Goal: Information Seeking & Learning: Learn about a topic

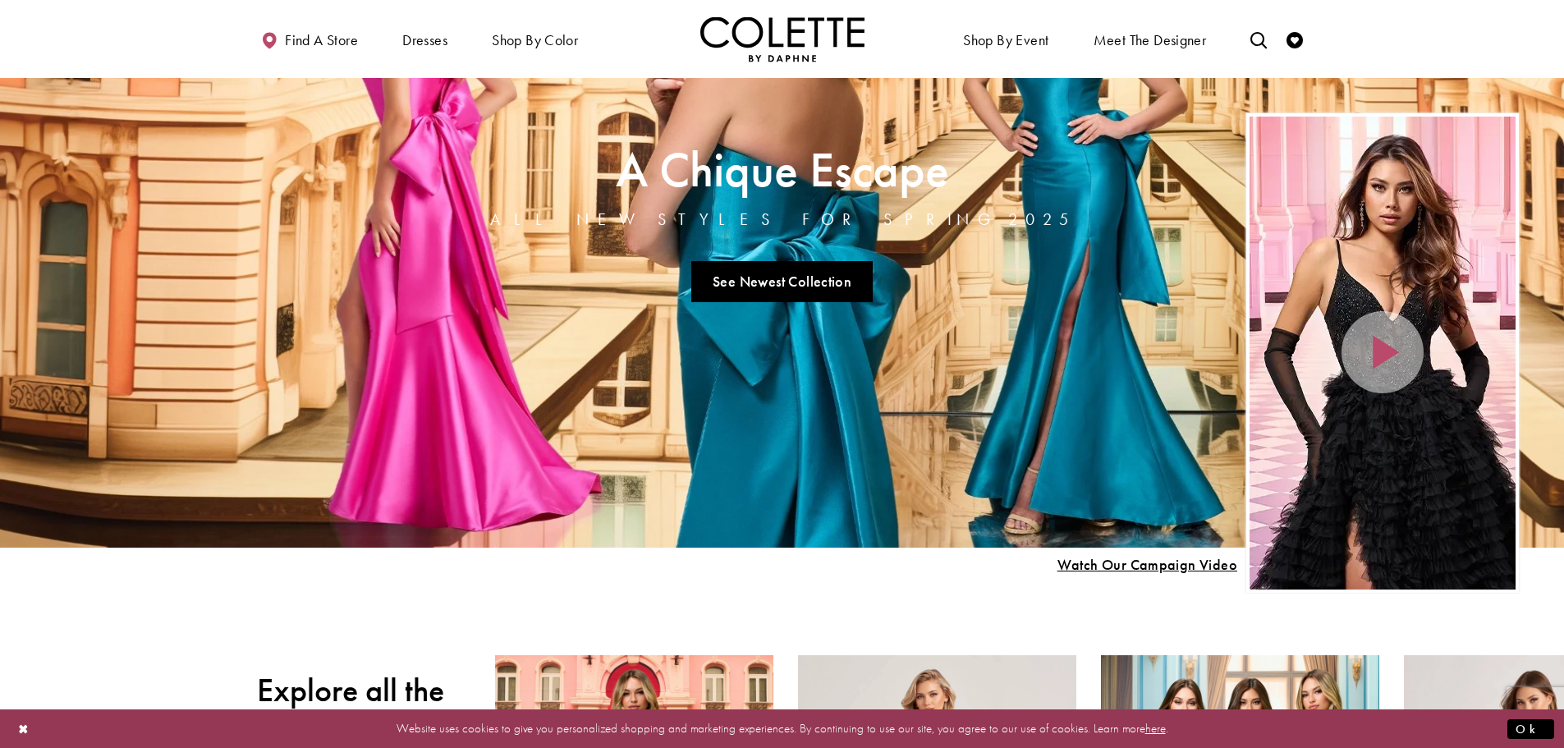
scroll to position [411, 0]
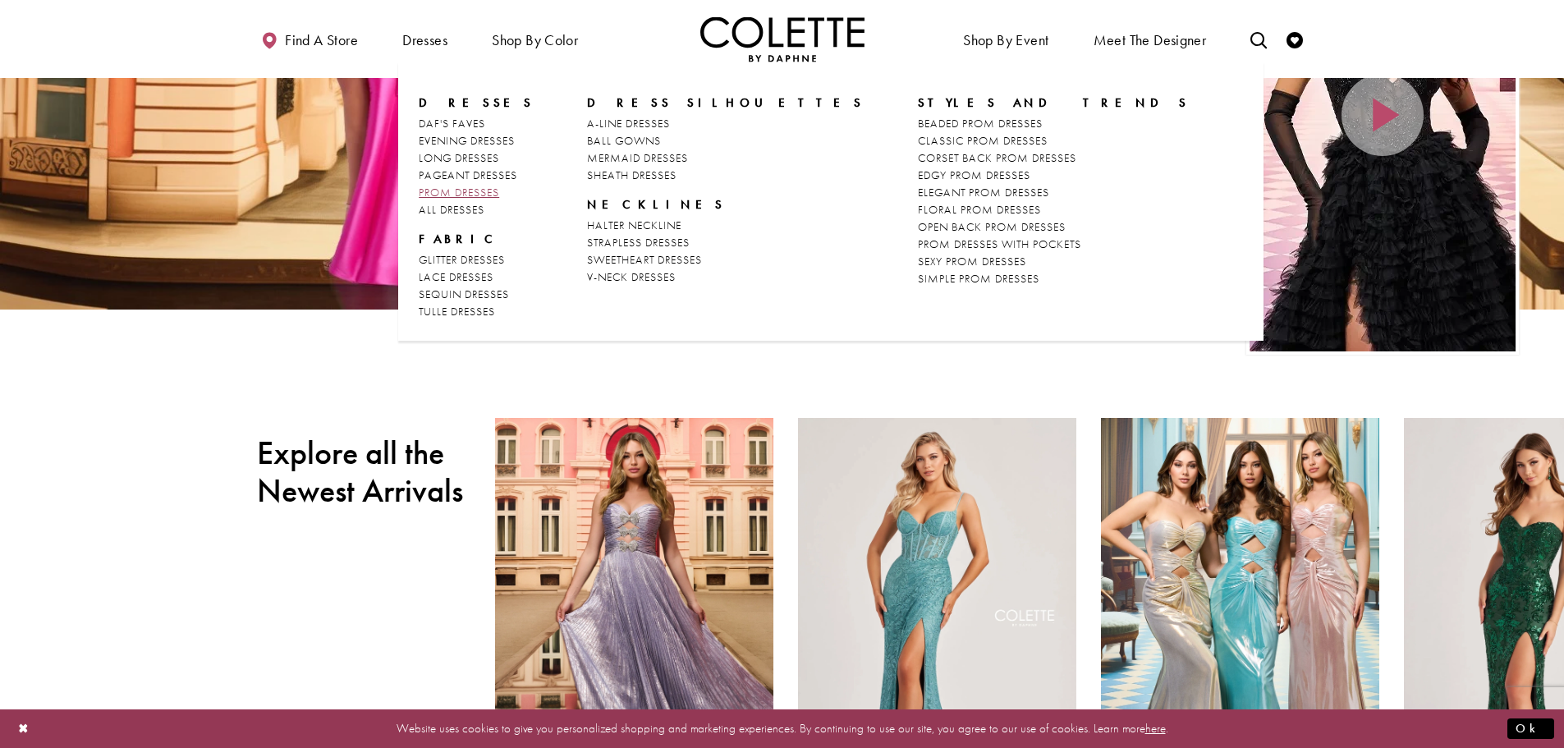
click at [477, 190] on span "PROM DRESSES" at bounding box center [459, 192] width 80 height 15
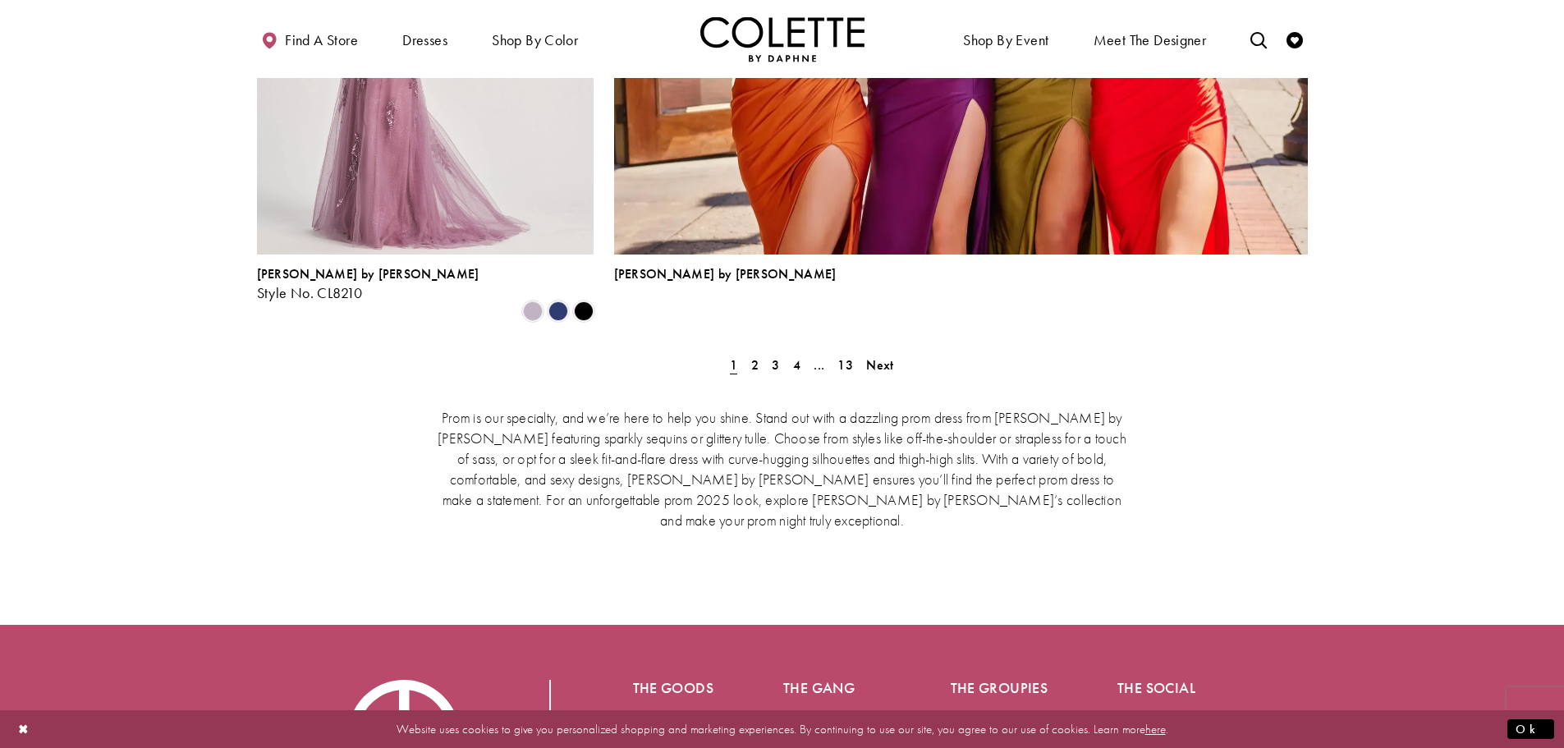
scroll to position [3777, 0]
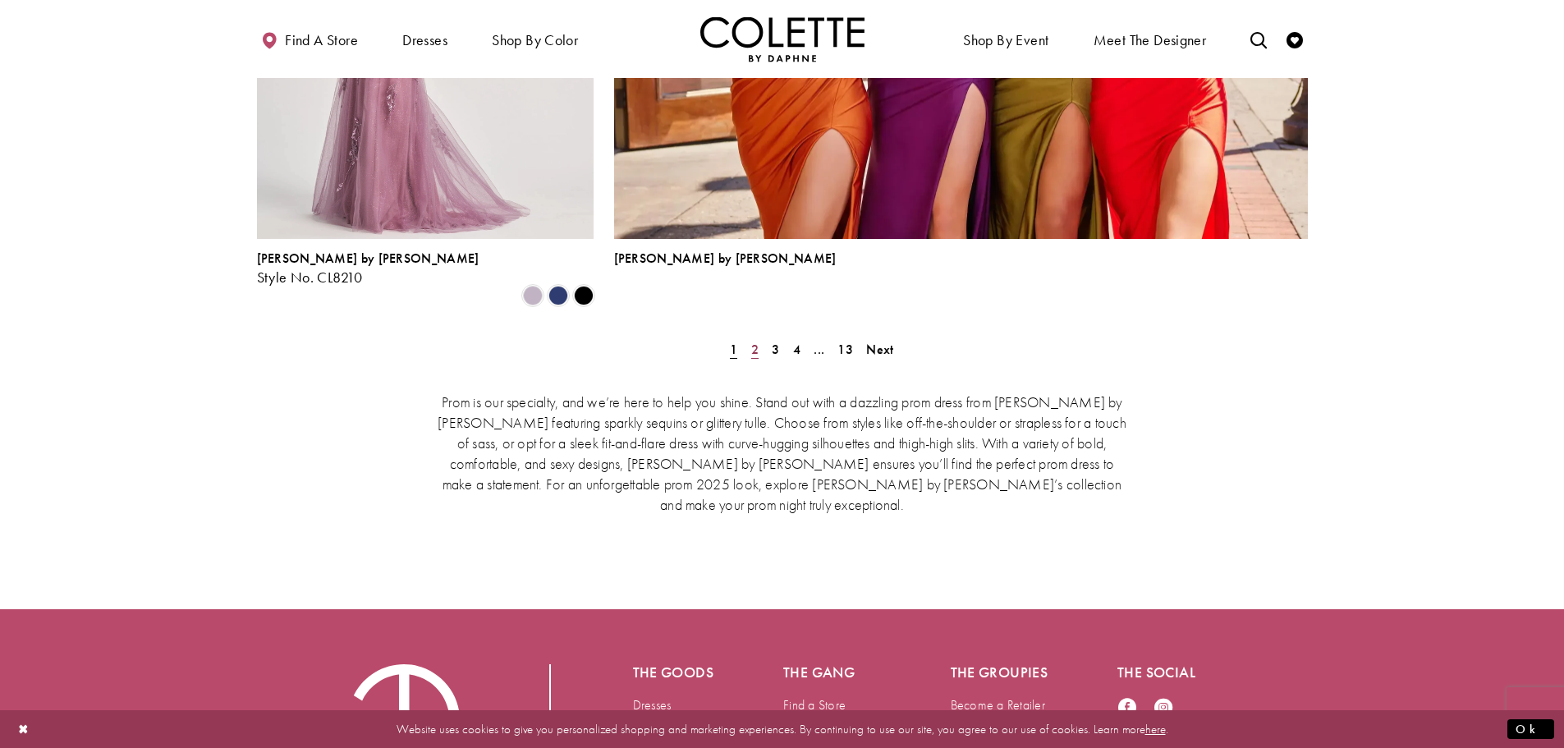
click at [757, 341] on span "2" at bounding box center [754, 349] width 7 height 17
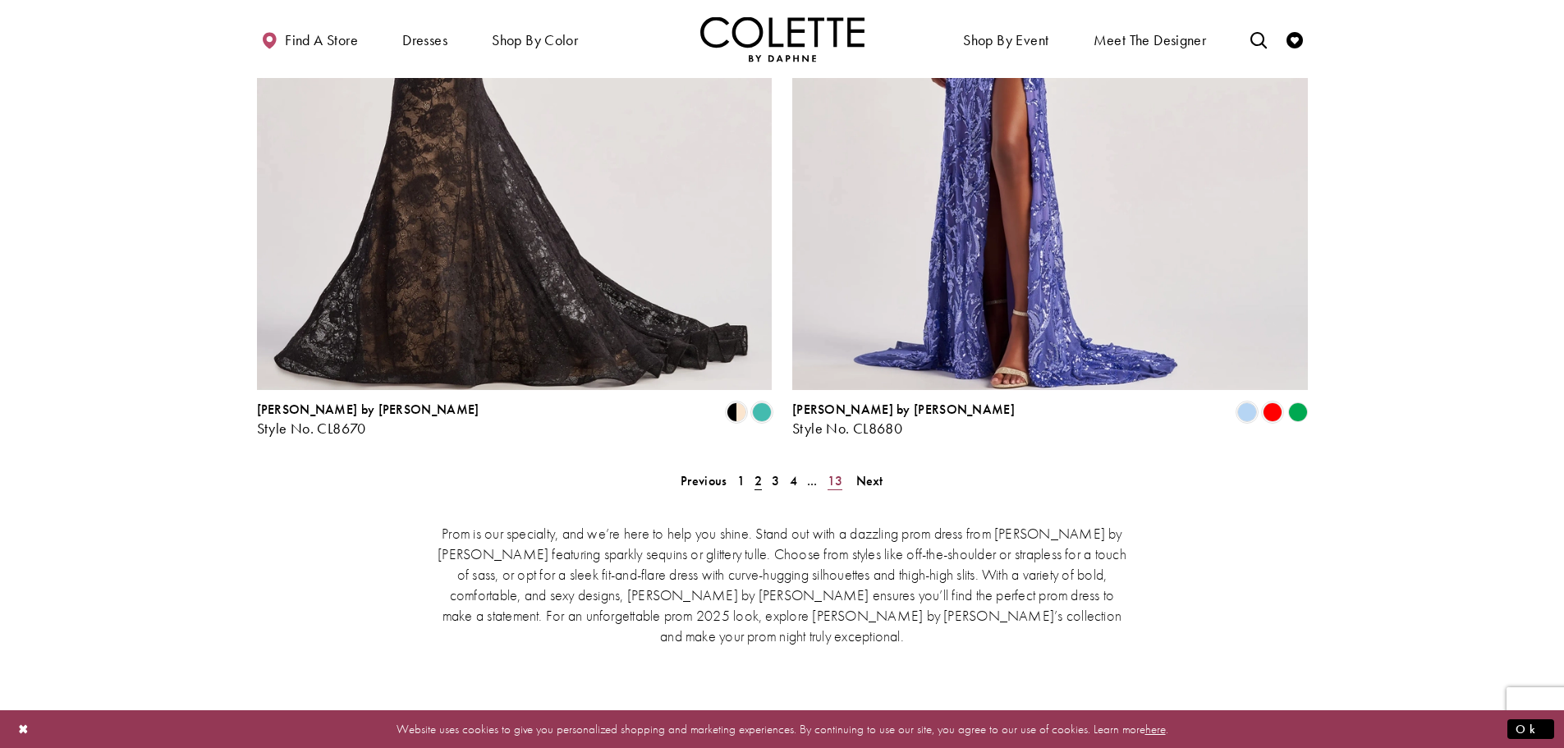
scroll to position [3186, 0]
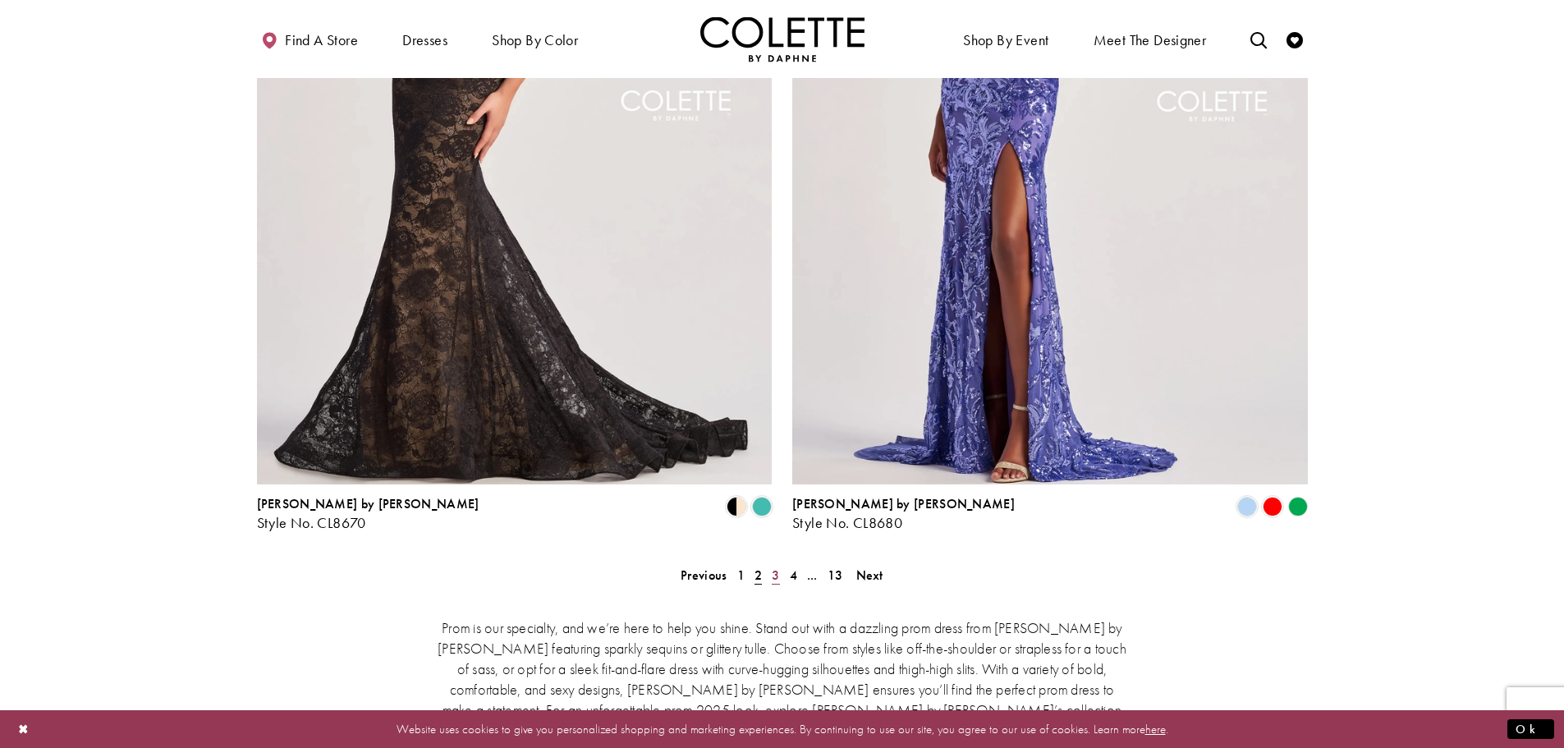
click at [777, 567] on span "3" at bounding box center [775, 575] width 7 height 17
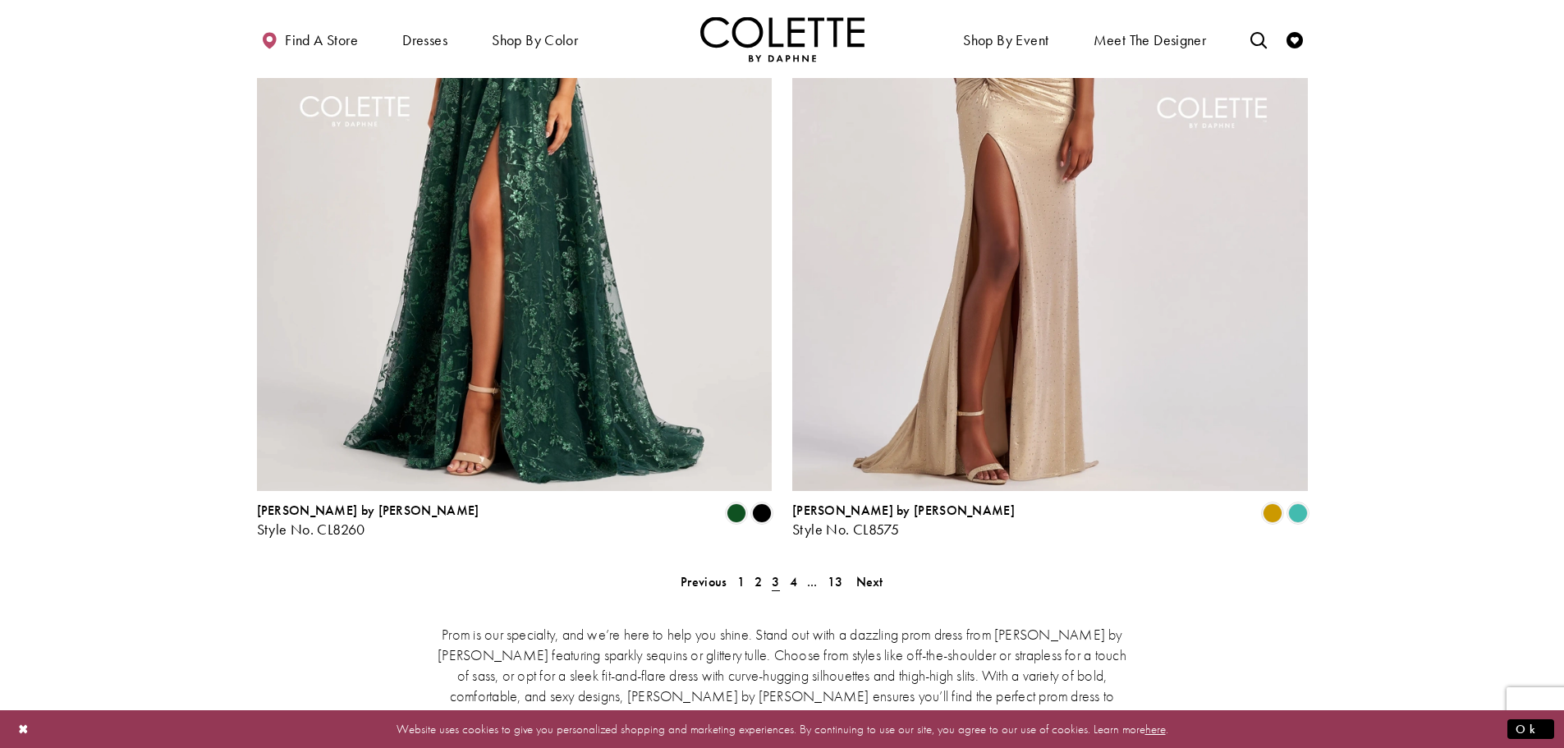
scroll to position [3213, 0]
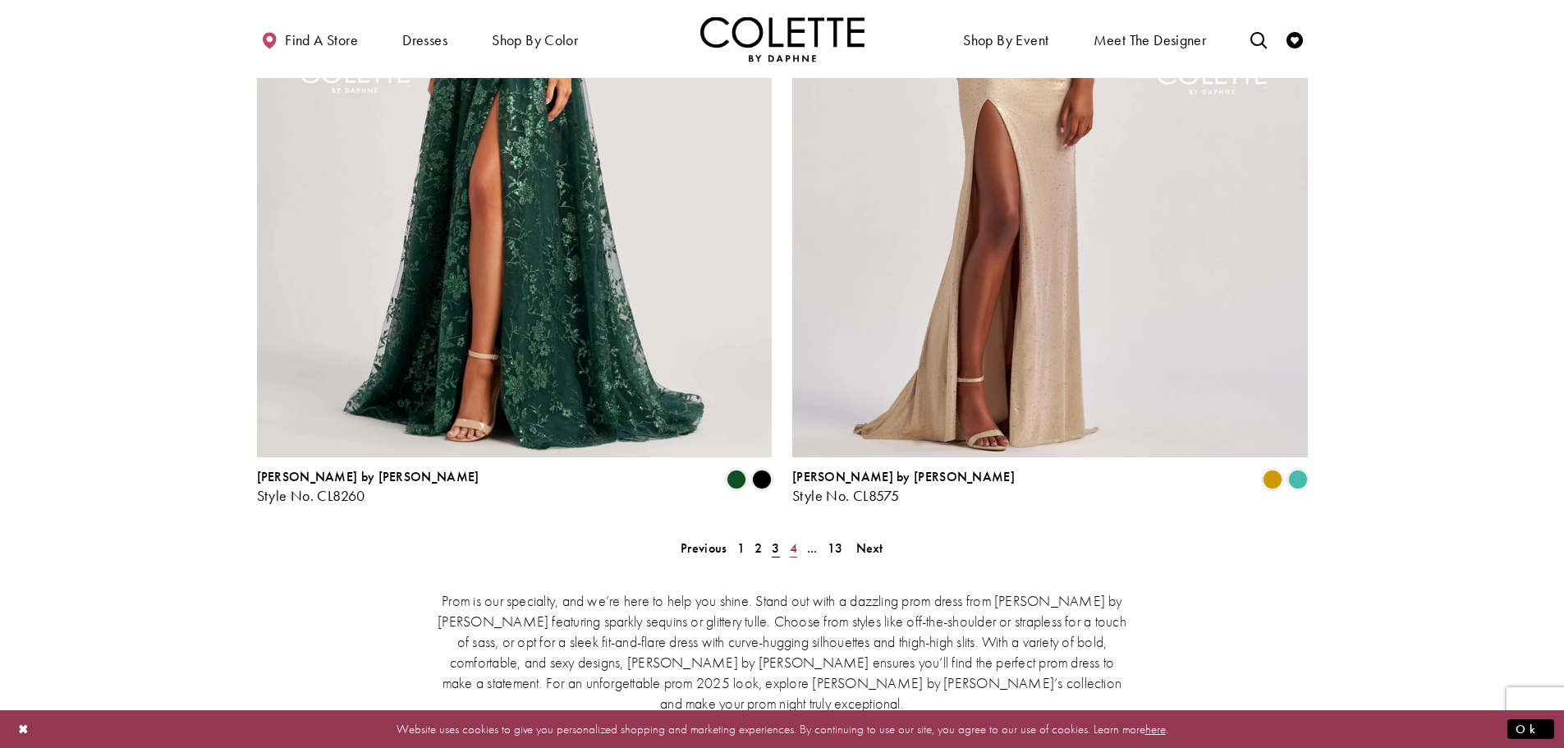
click at [795, 539] on span "4" at bounding box center [793, 547] width 7 height 17
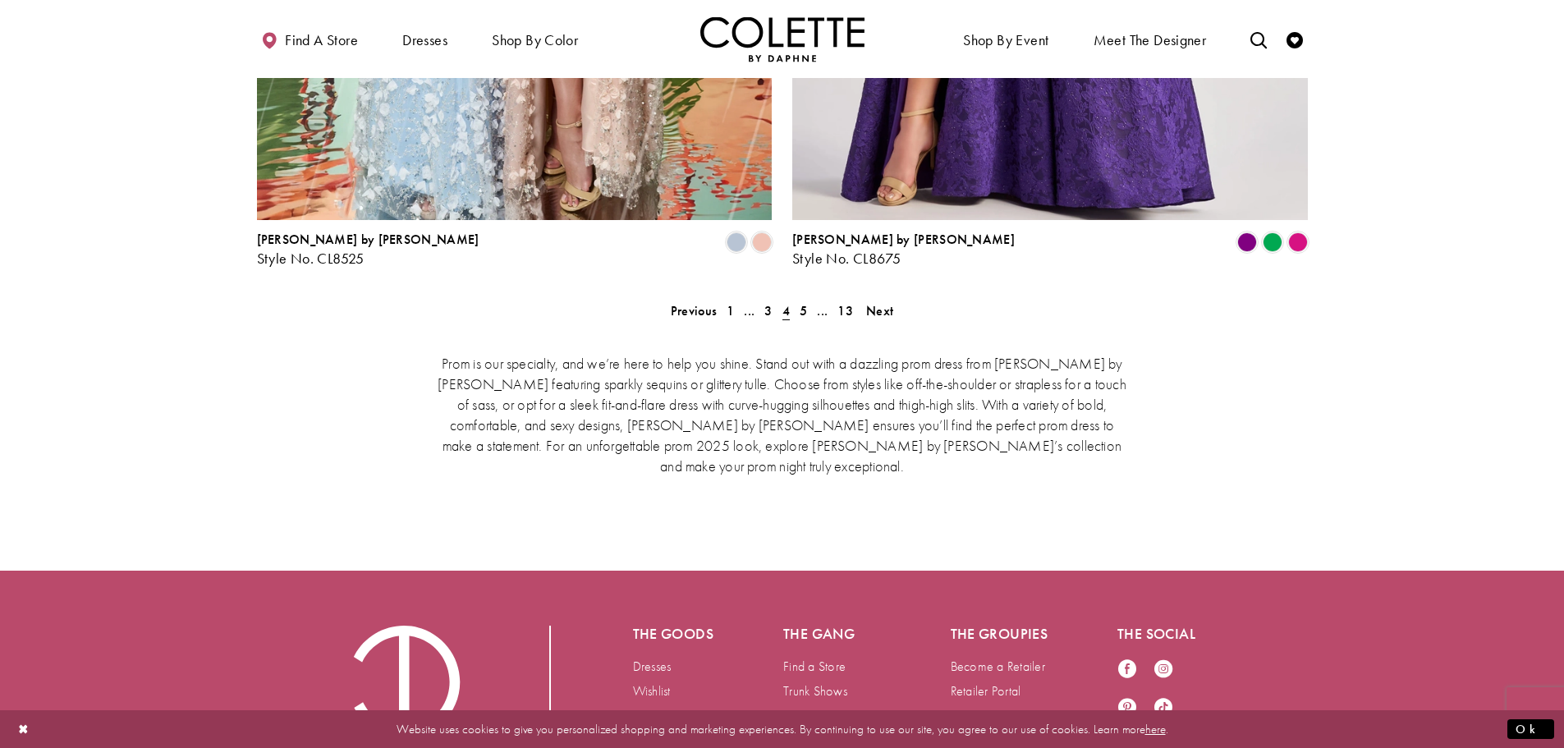
scroll to position [3459, 0]
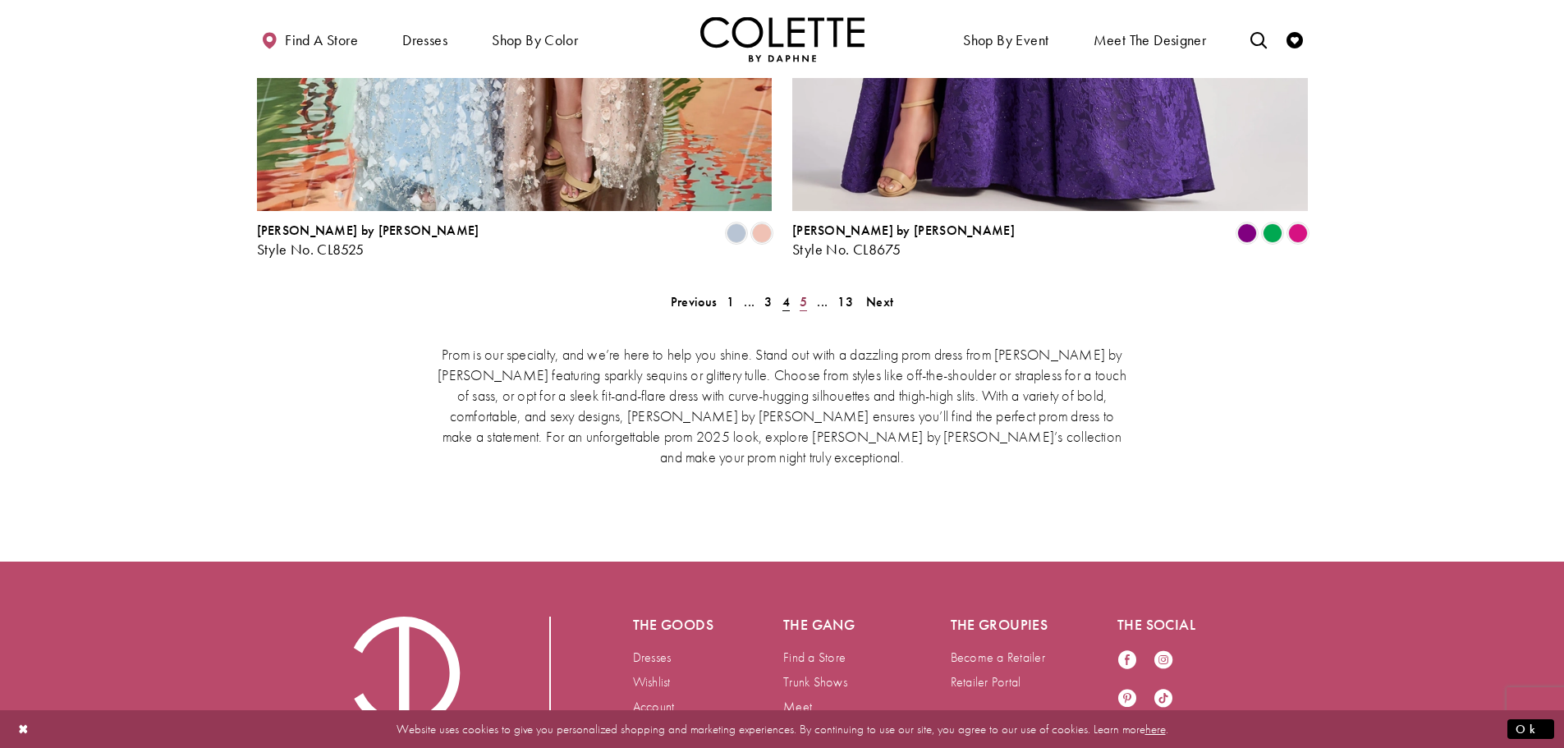
click at [801, 293] on span "5" at bounding box center [803, 301] width 7 height 17
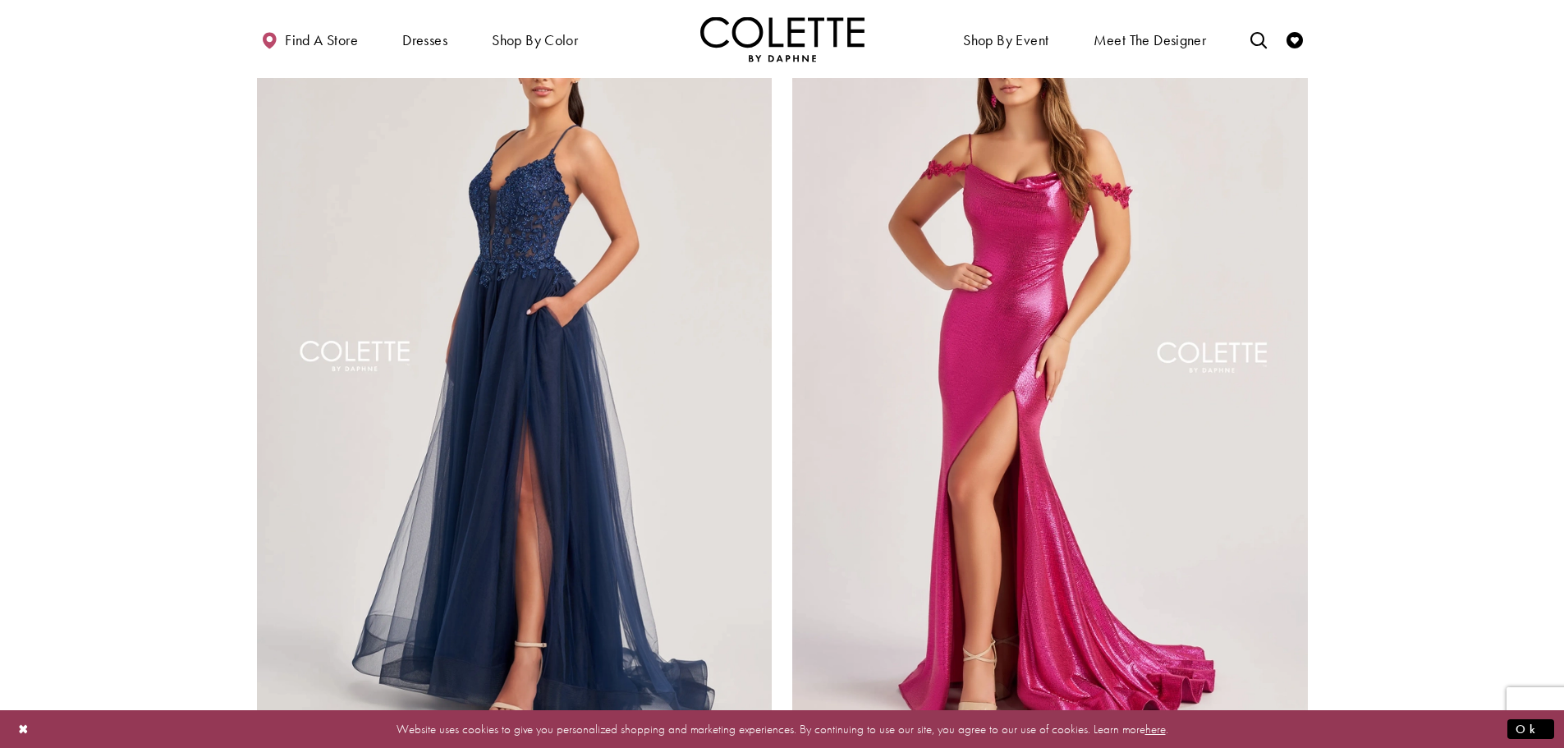
scroll to position [3295, 0]
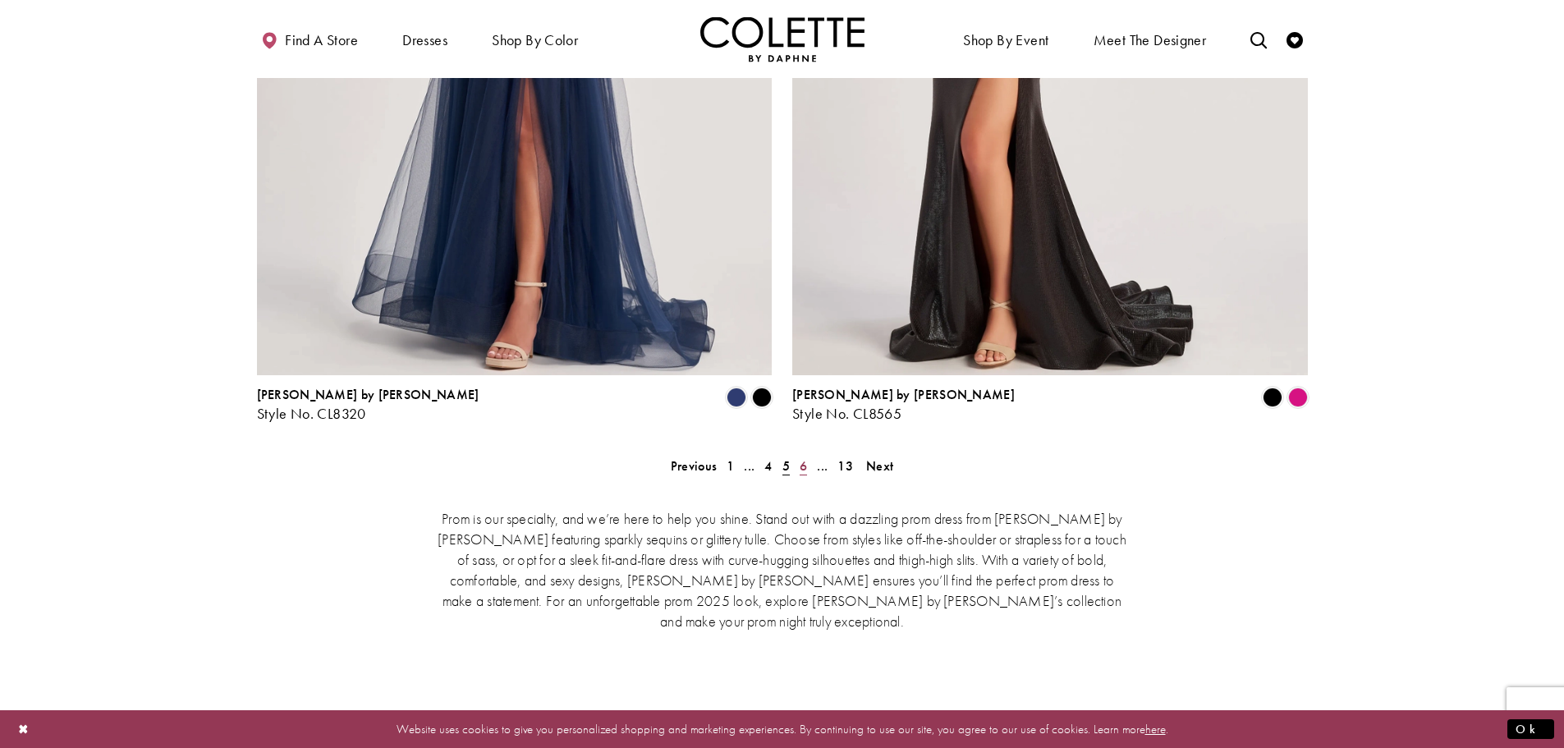
click at [803, 457] on span "6" at bounding box center [803, 465] width 7 height 17
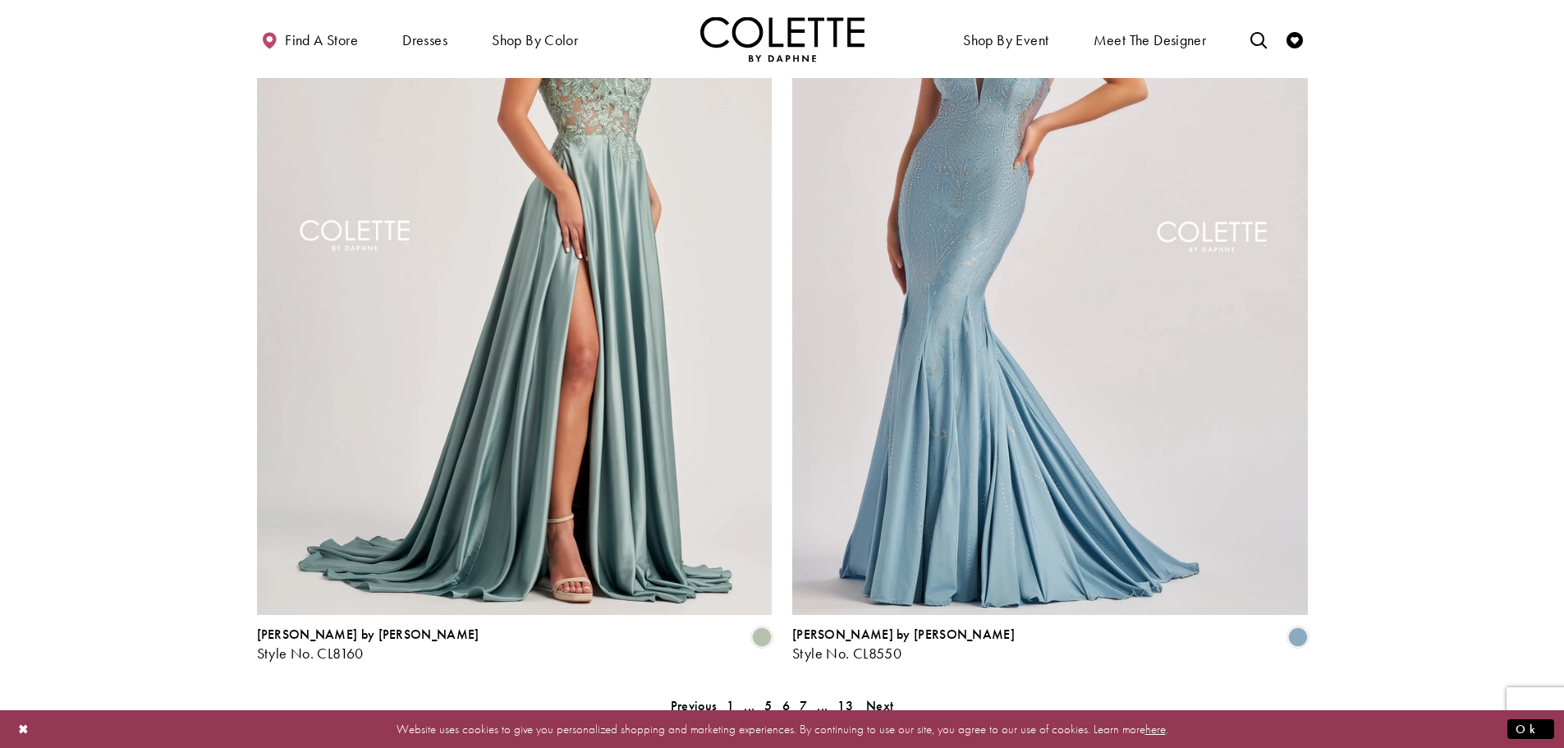
scroll to position [3295, 0]
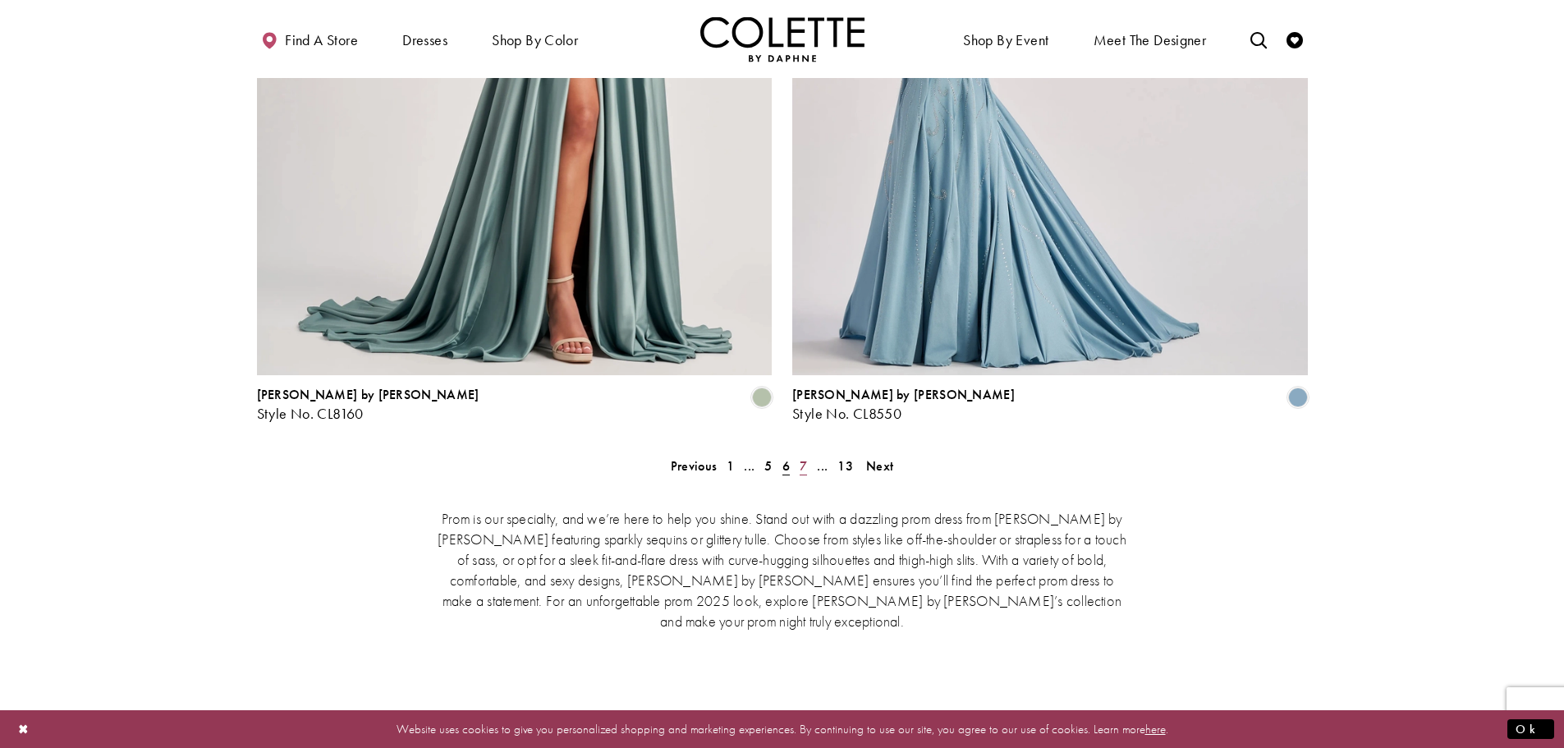
click at [801, 457] on span "7" at bounding box center [803, 465] width 7 height 17
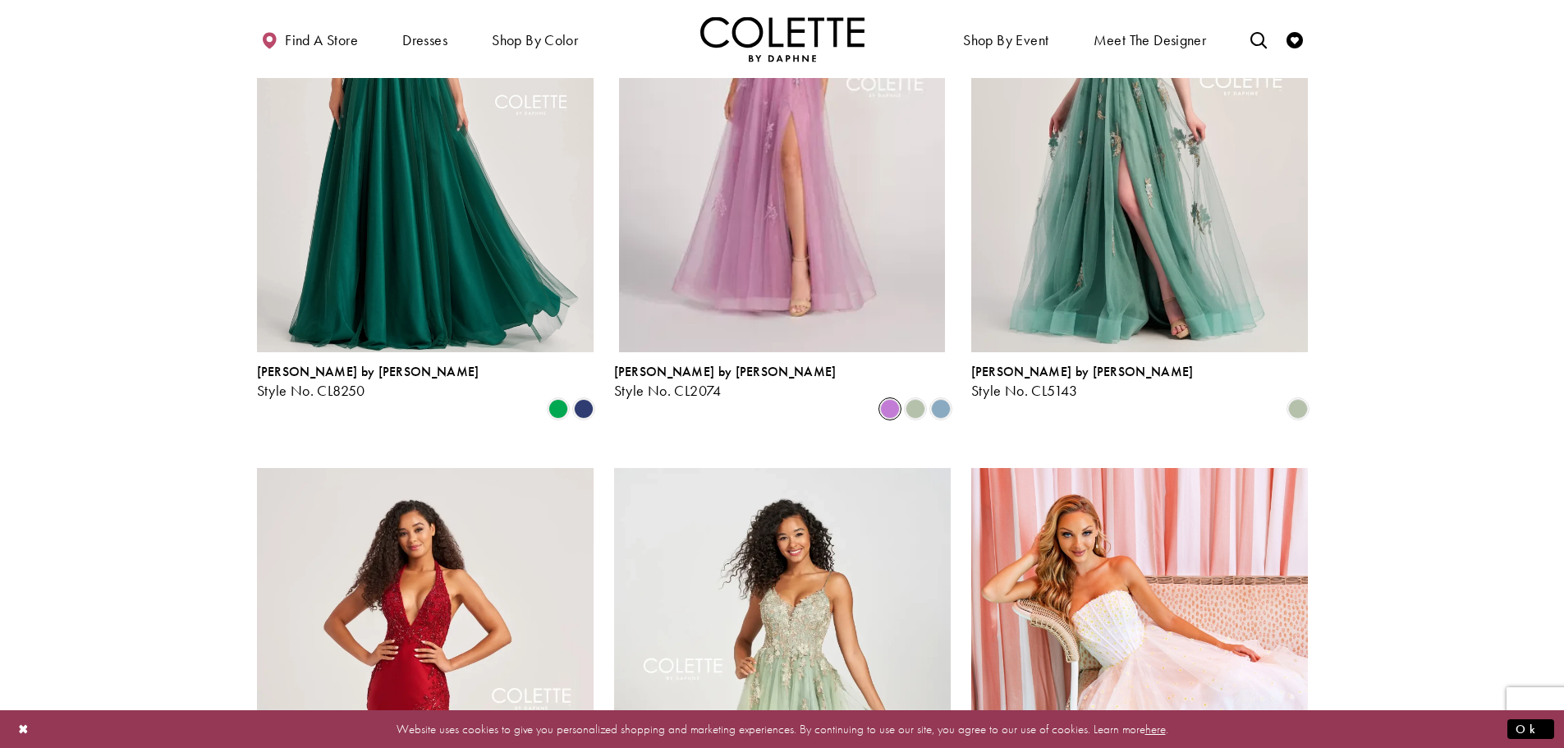
scroll to position [1078, 0]
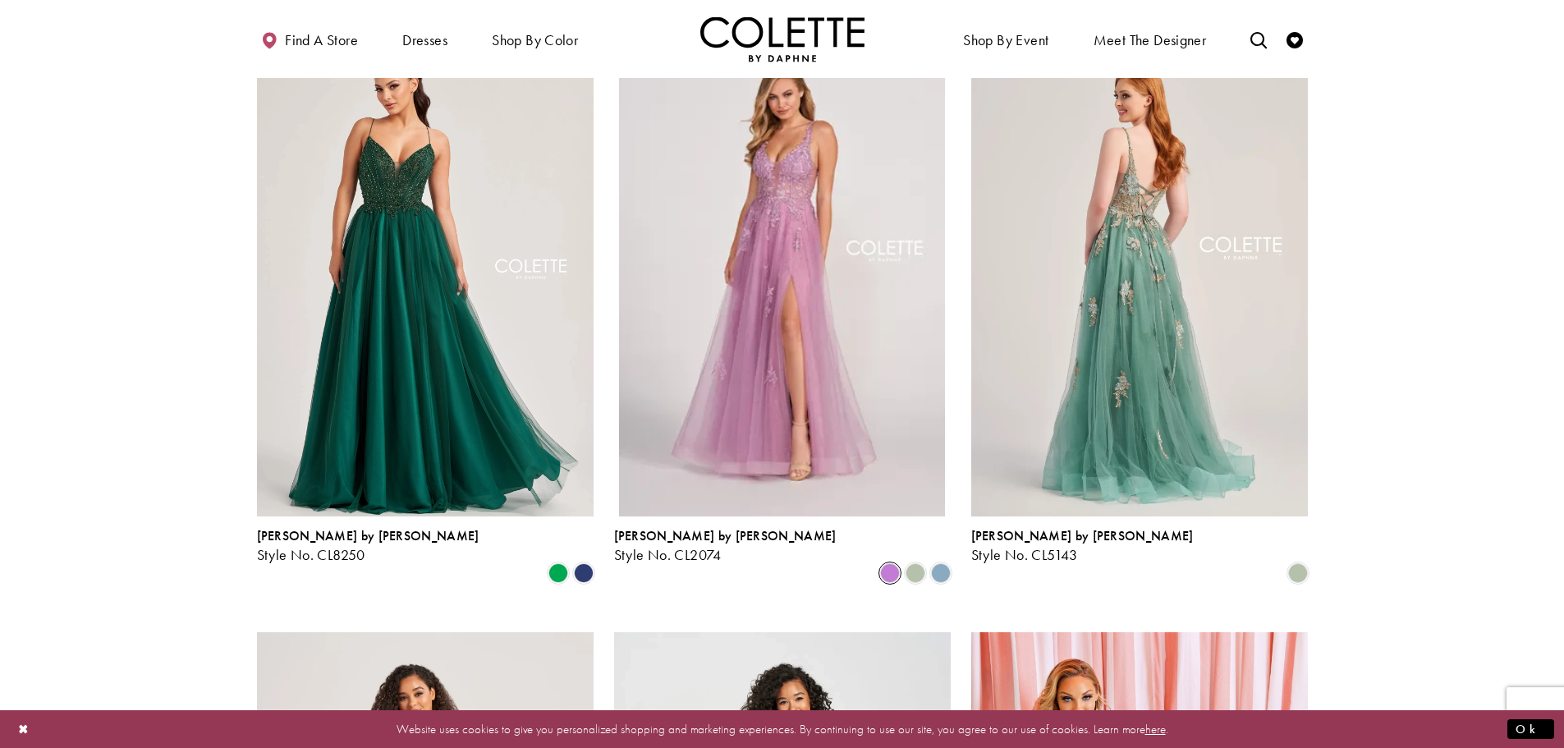
click at [1158, 248] on img "Visit Colette by Daphne Style No. CL5143 Page" at bounding box center [1139, 271] width 337 height 489
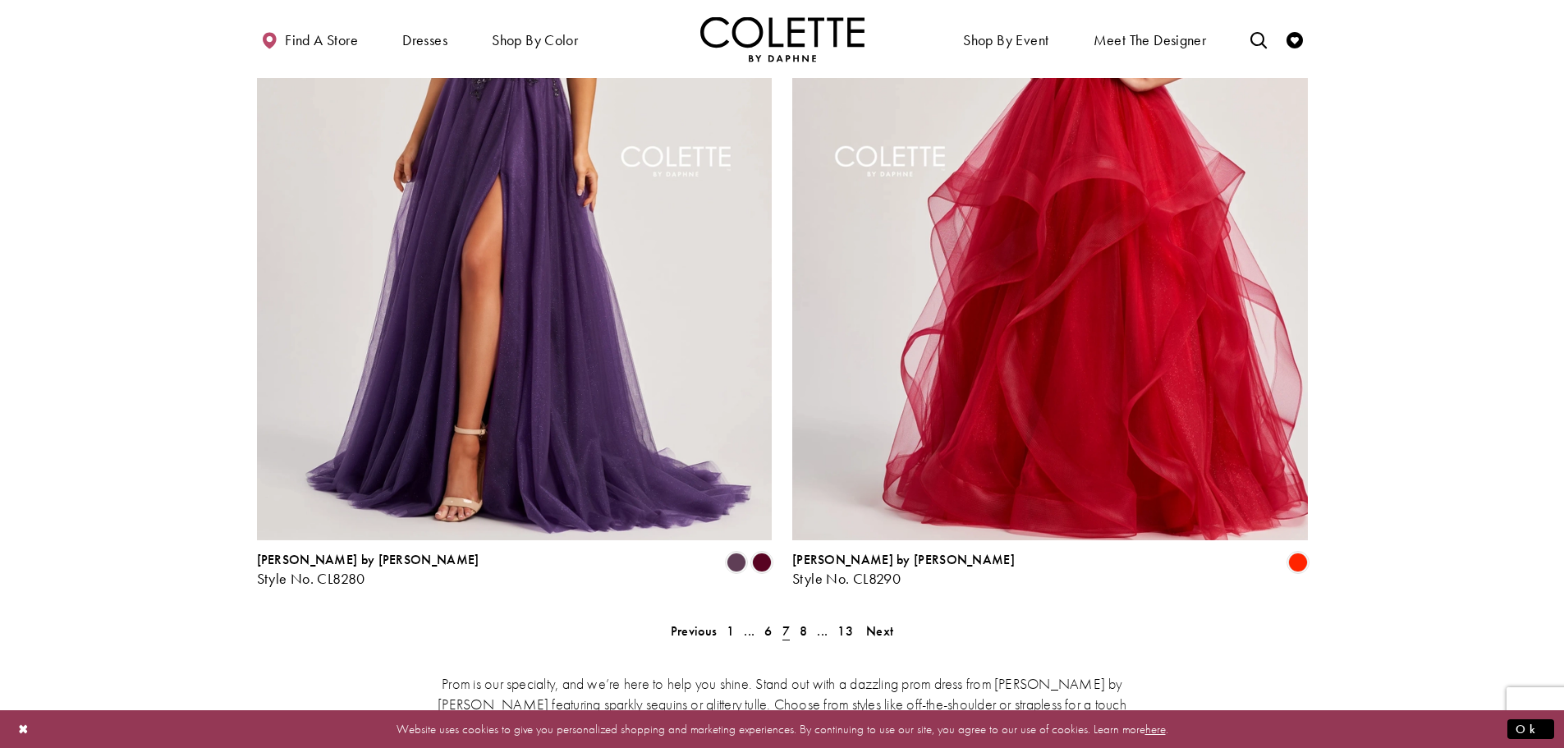
scroll to position [3131, 0]
click at [807, 618] on link "8" at bounding box center [803, 630] width 17 height 24
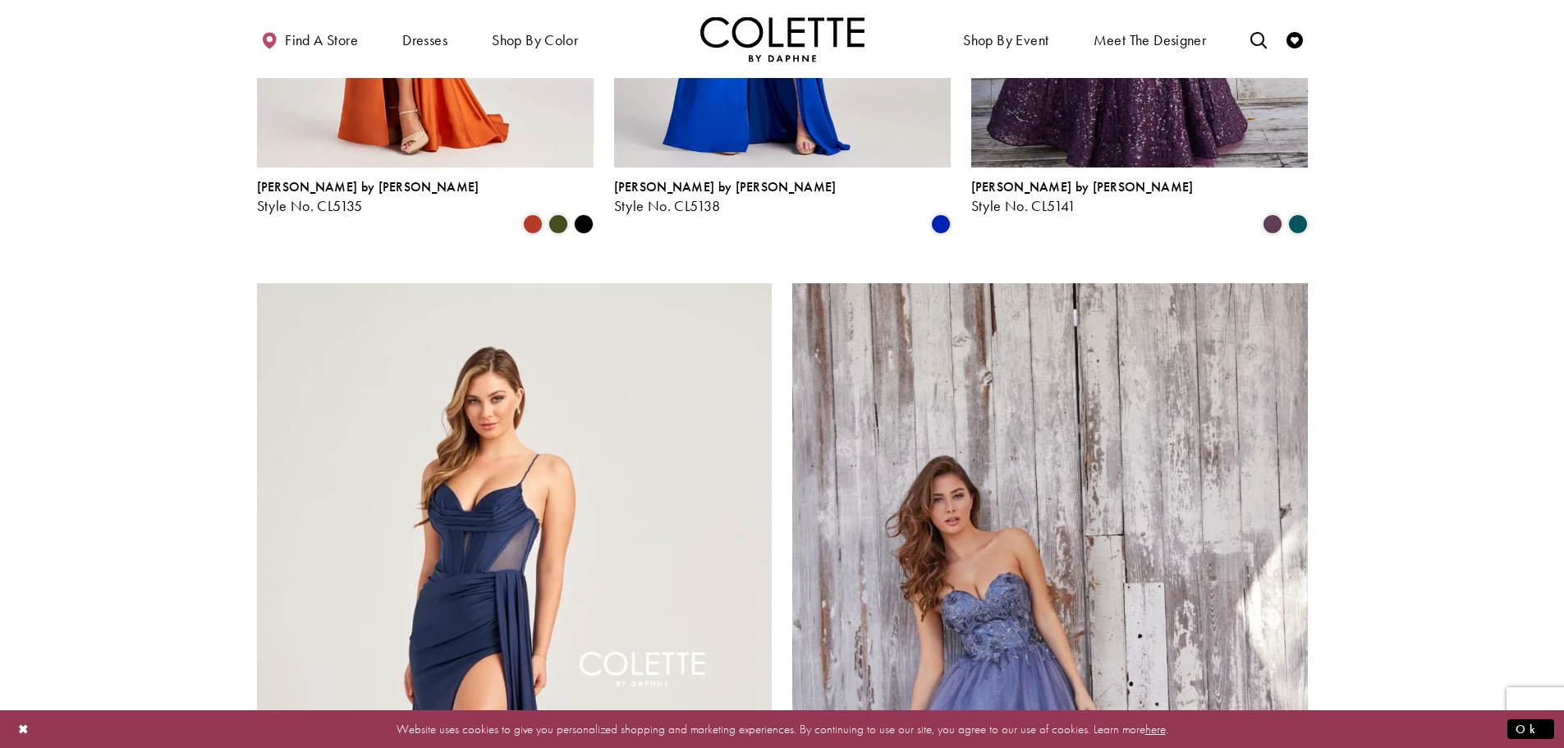
scroll to position [3049, 0]
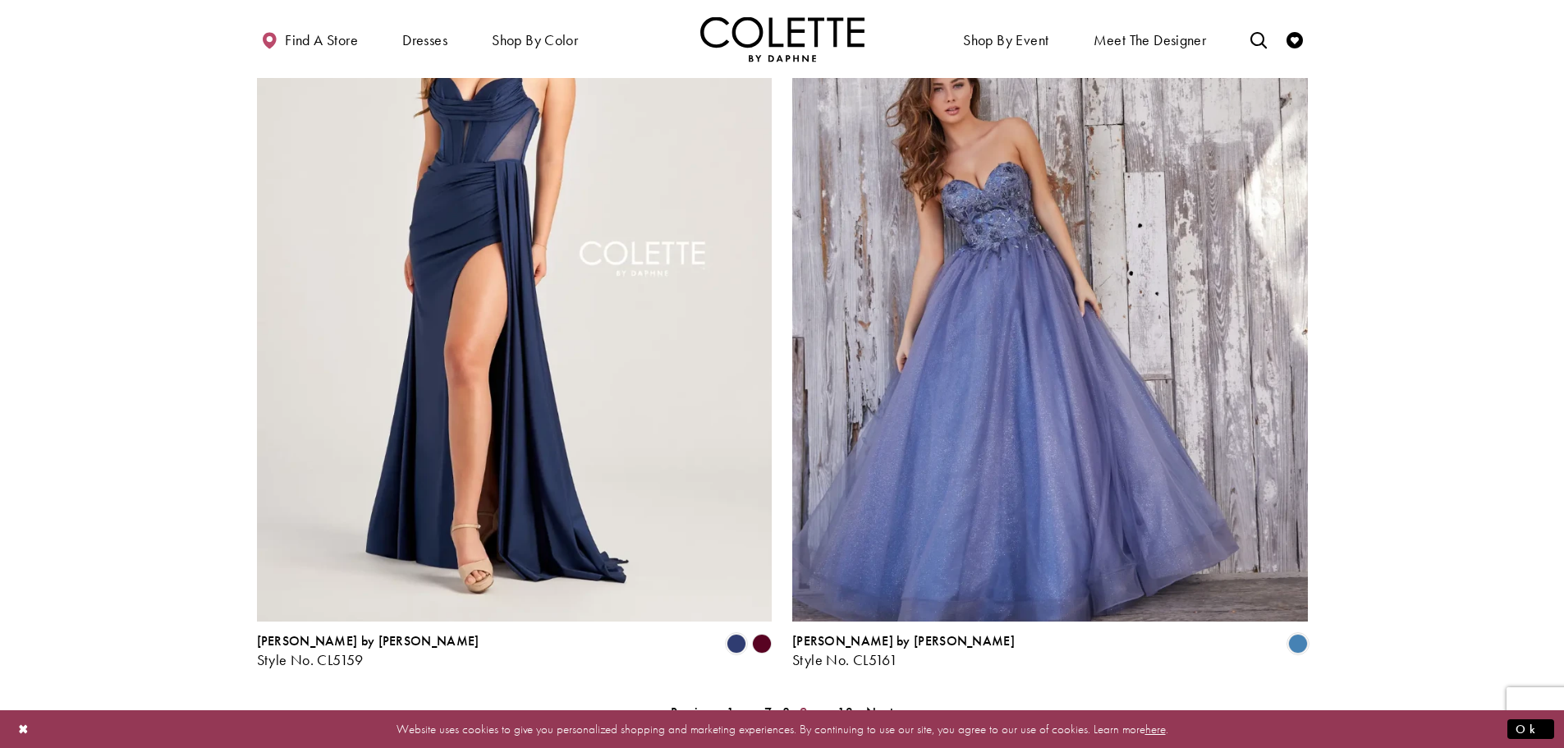
click at [806, 704] on span "9" at bounding box center [803, 712] width 7 height 17
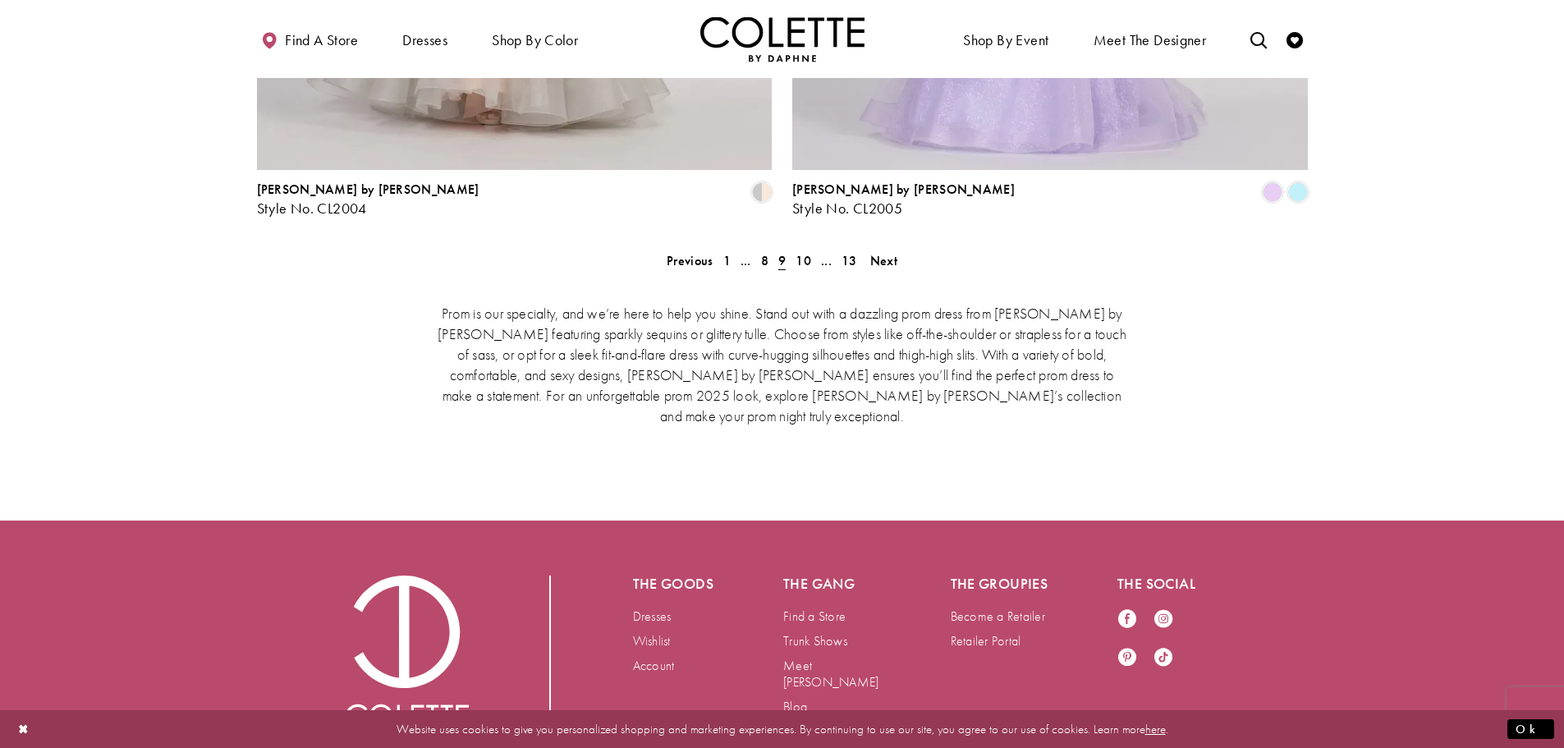
scroll to position [3514, 0]
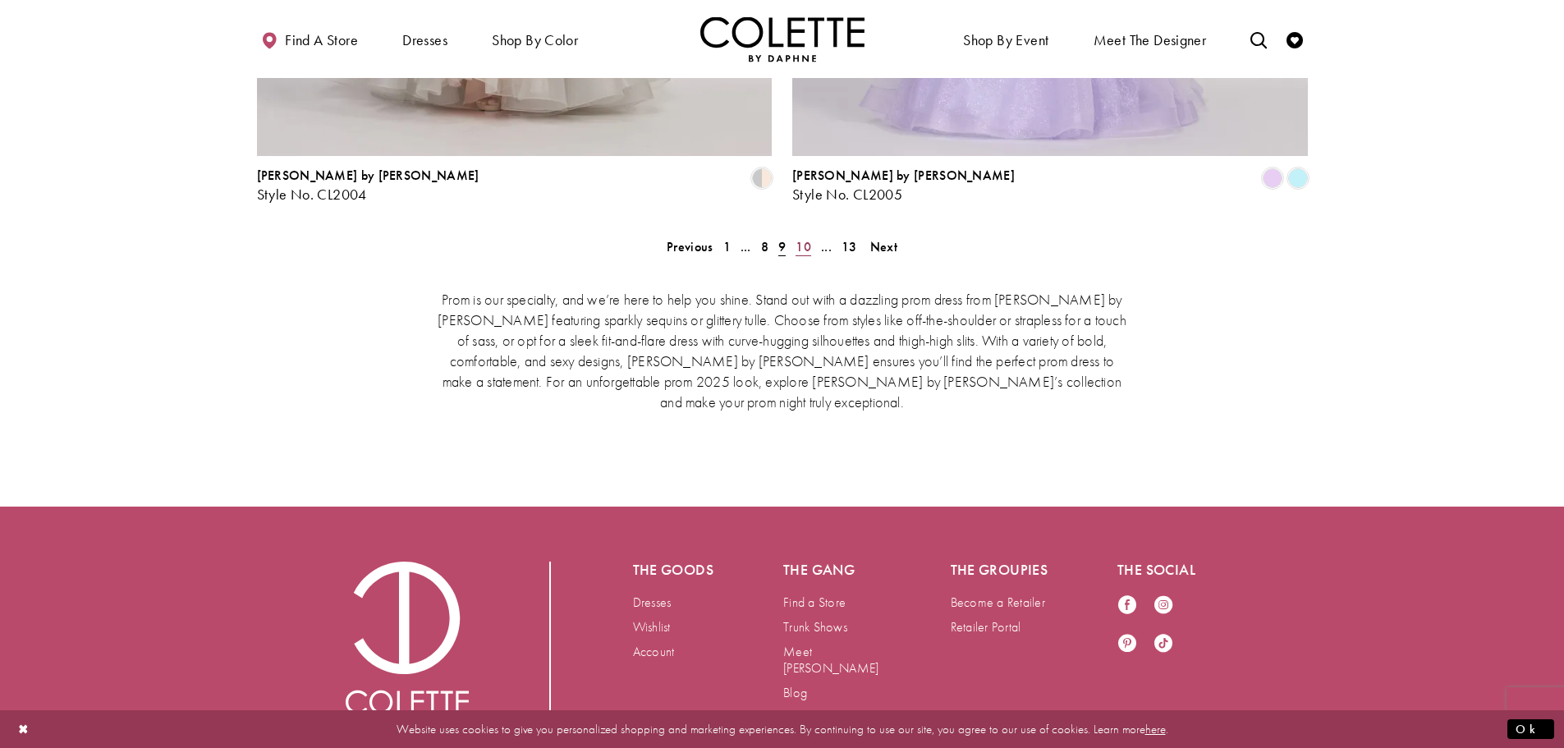
click at [802, 238] on span "10" at bounding box center [804, 246] width 16 height 17
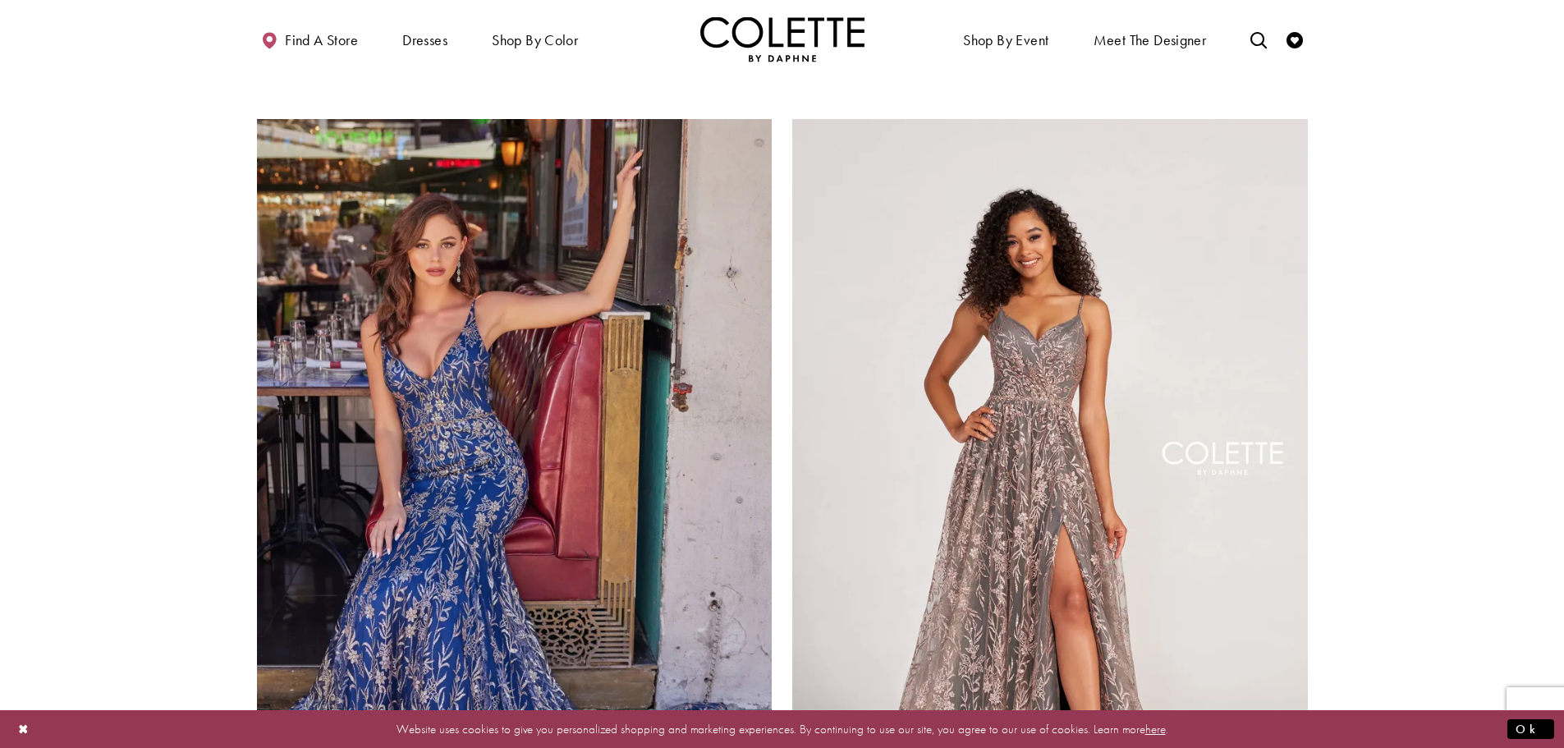
scroll to position [3131, 0]
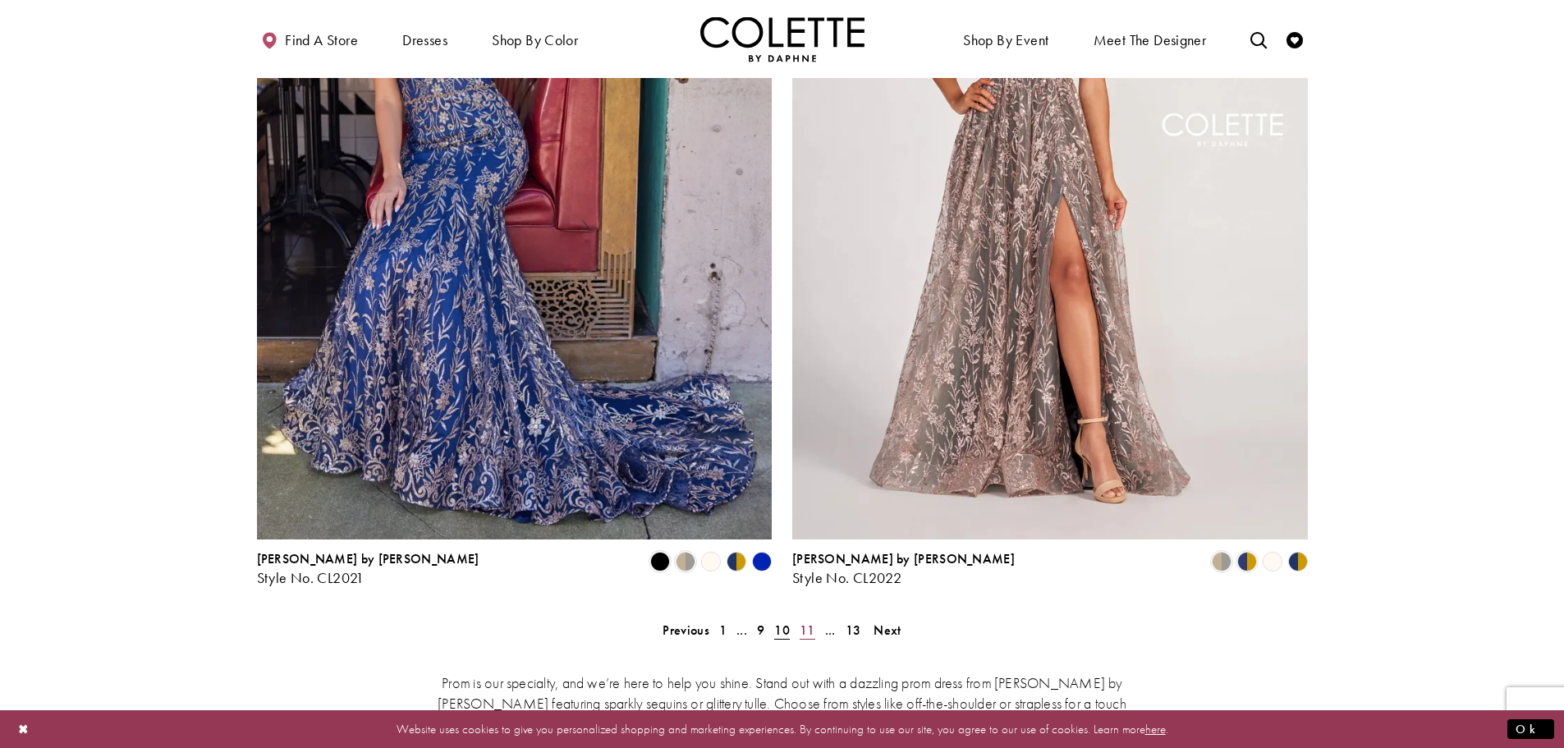
click at [805, 622] on span "11" at bounding box center [808, 630] width 16 height 17
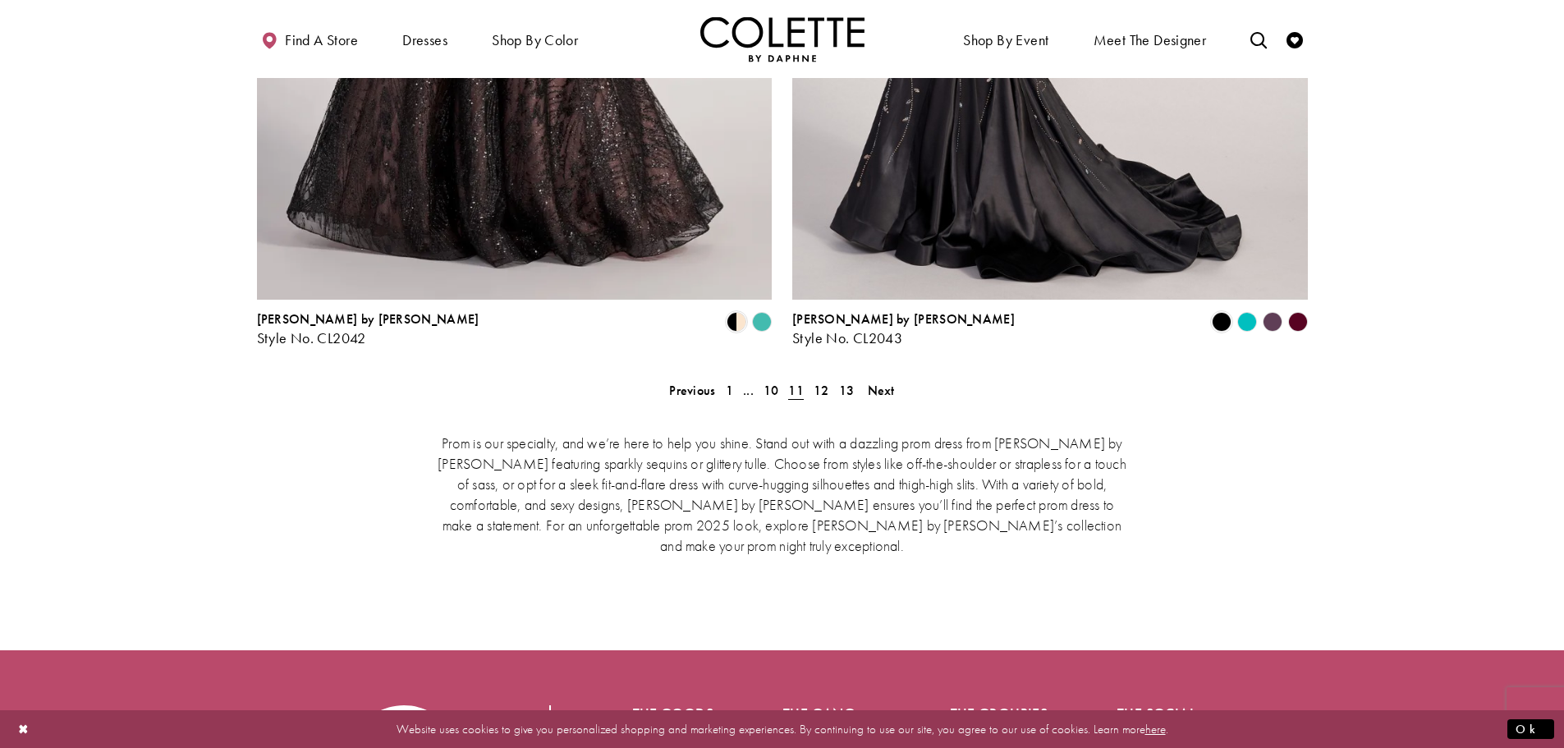
scroll to position [3377, 0]
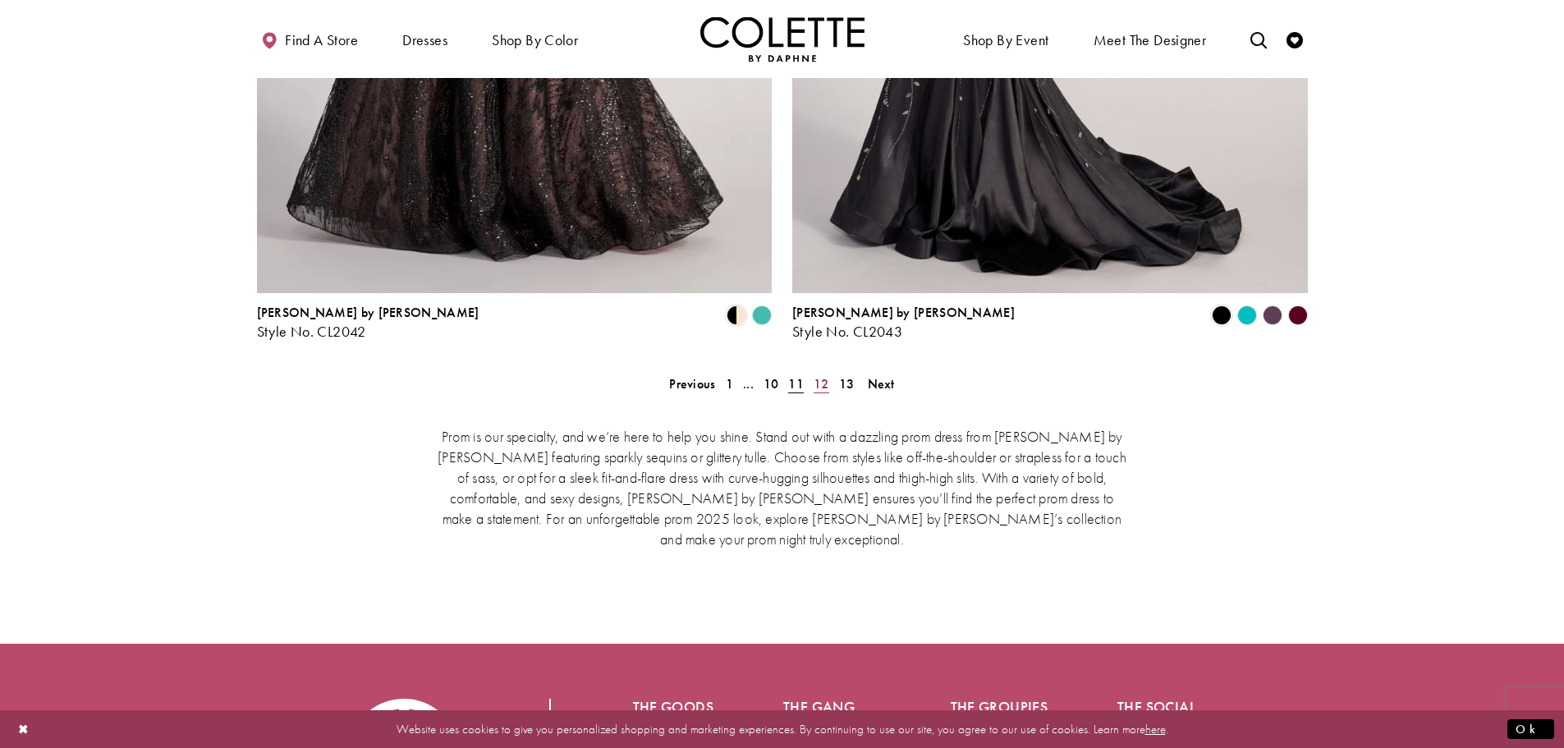
click at [820, 375] on span "12" at bounding box center [822, 383] width 16 height 17
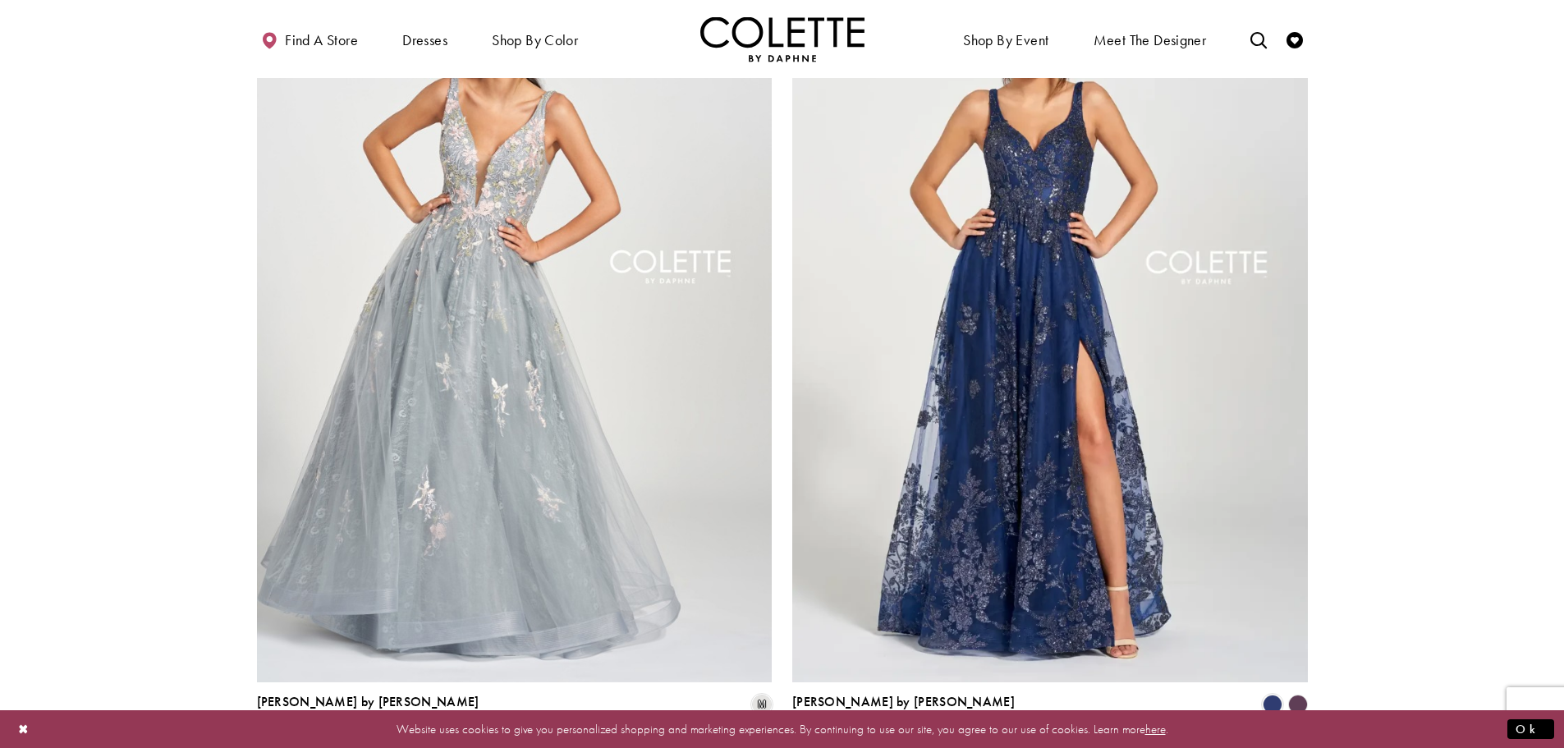
scroll to position [3213, 0]
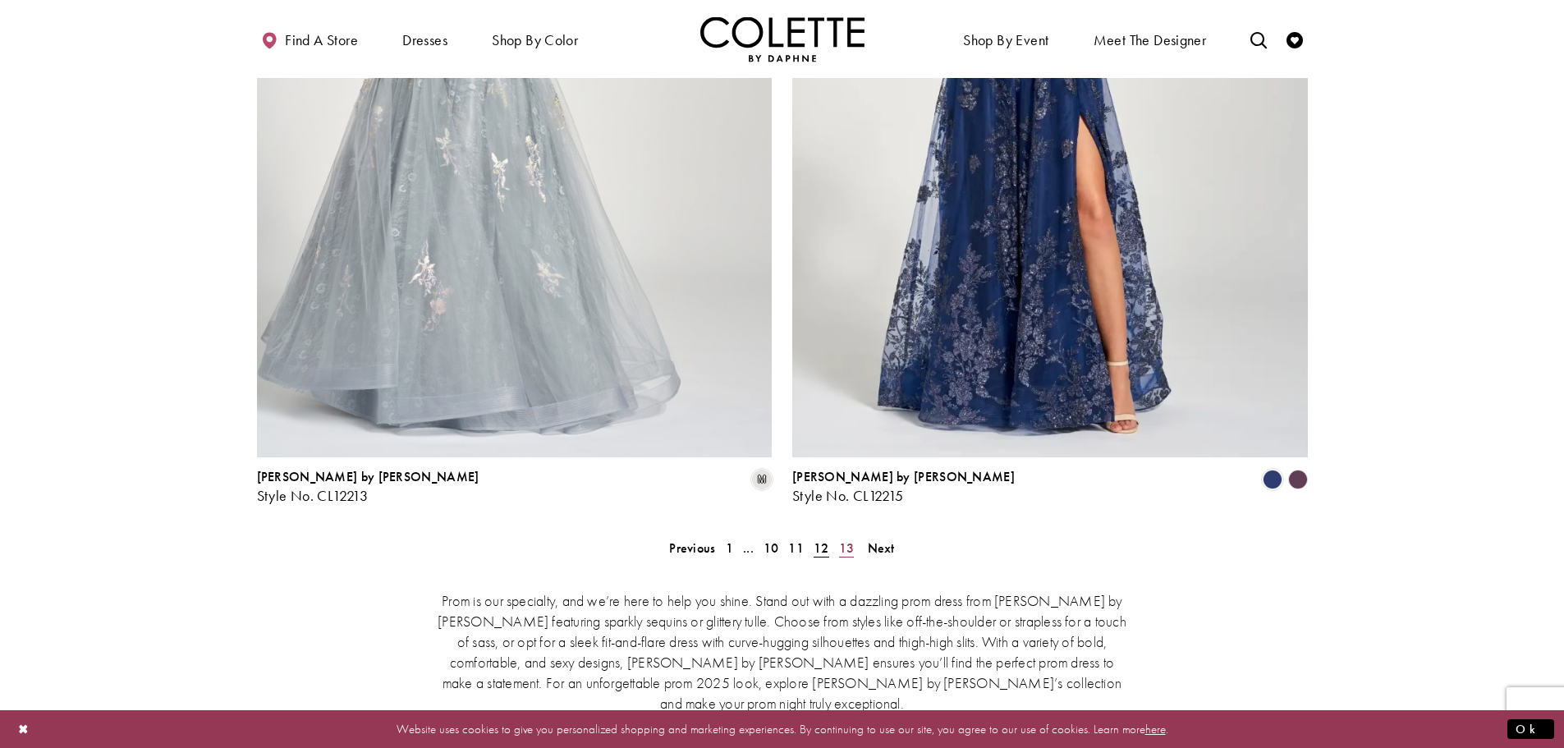
click at [846, 539] on span "13" at bounding box center [847, 547] width 16 height 17
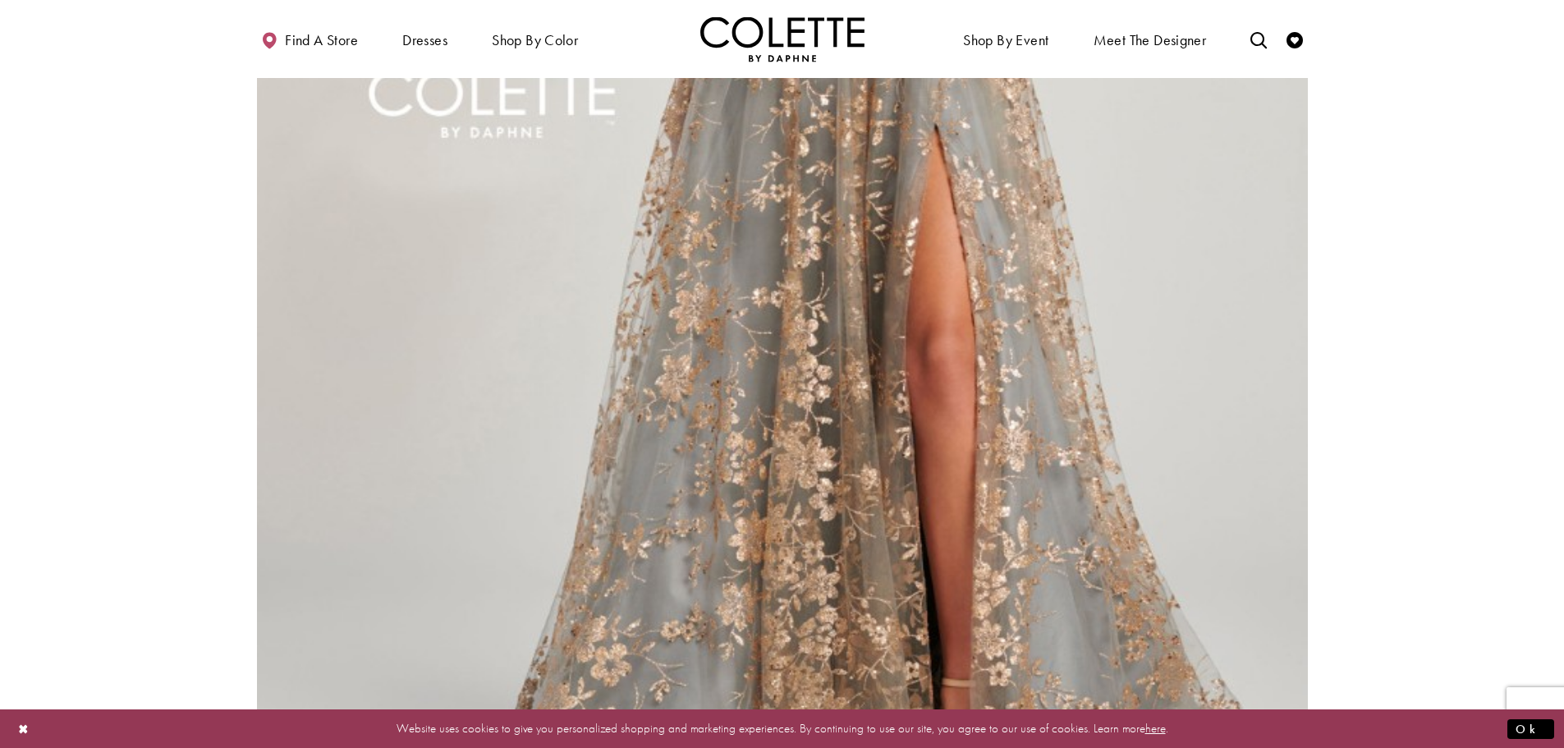
scroll to position [3295, 0]
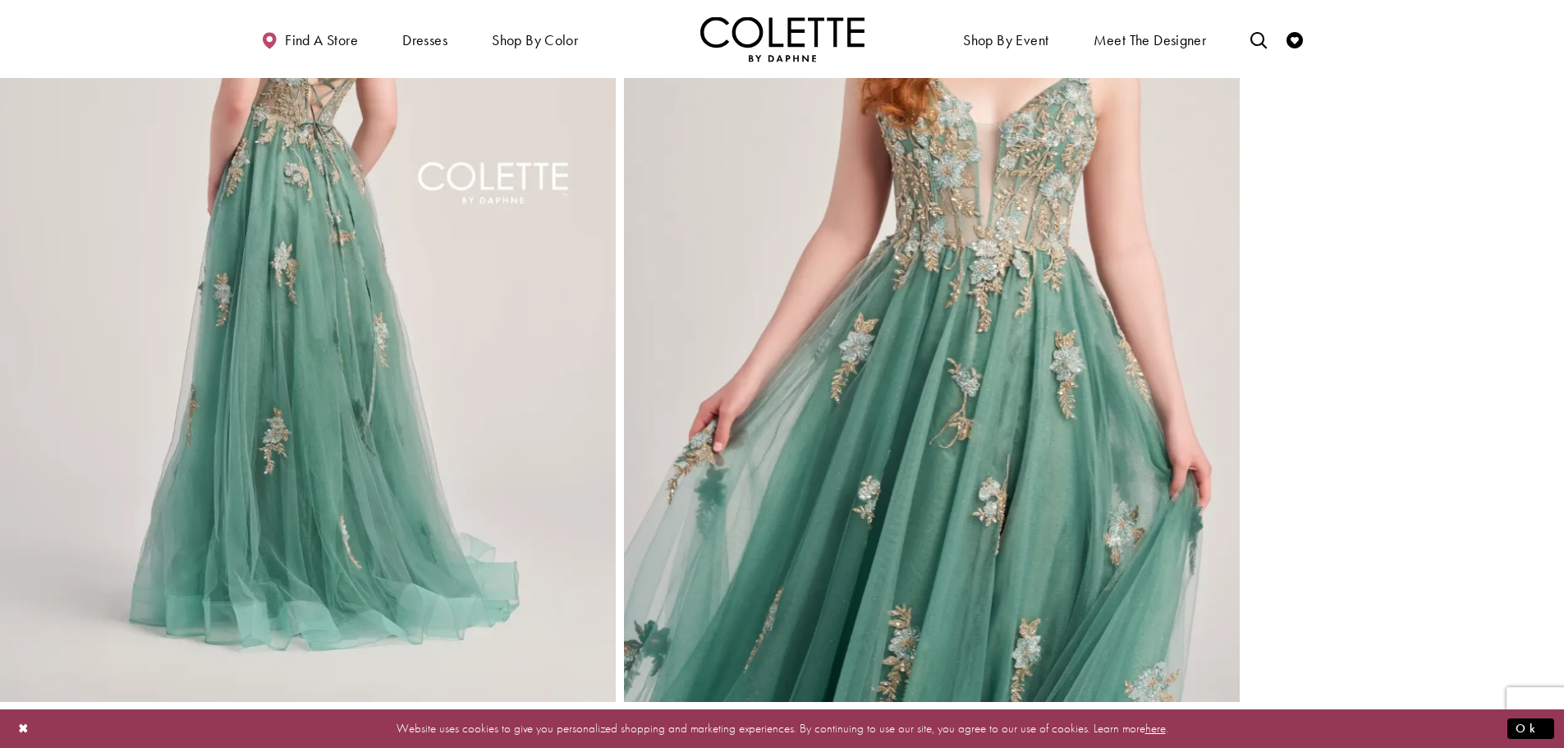
scroll to position [1642, 0]
